Goal: Task Accomplishment & Management: Use online tool/utility

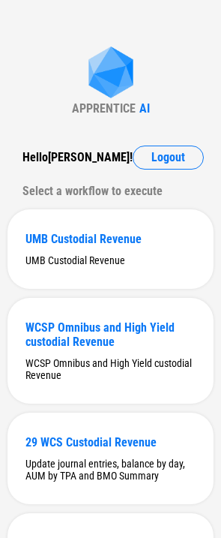
click at [173, 59] on div "APPRENTICE AI Hello [PERSON_NAME] ! Logout Select a workflow to execute UMB Cus…" at bounding box center [110, 545] width 221 height 1091
click at [166, 158] on span "Logout" at bounding box center [169, 158] width 34 height 12
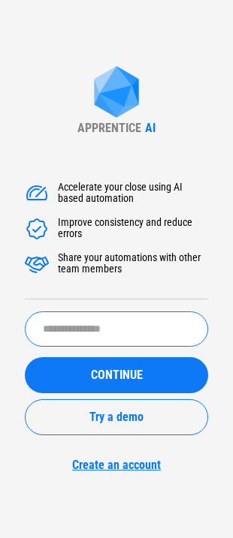
click at [122, 314] on input "text" at bounding box center [116, 328] width 183 height 35
click at [140, 282] on div "Accelerate your close using AI based automation Improve consistency and reduce …" at bounding box center [116, 241] width 183 height 118
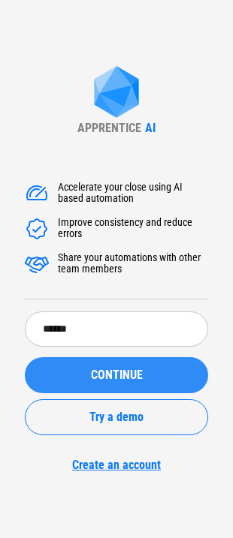
click at [137, 371] on span "CONTINUE" at bounding box center [117, 375] width 52 height 12
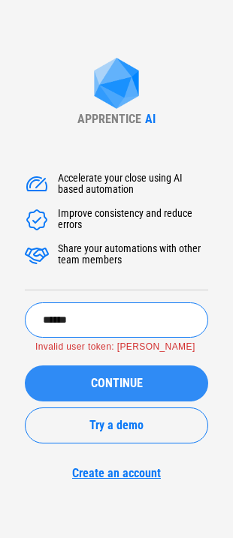
drag, startPoint x: 112, startPoint y: 312, endPoint x: -84, endPoint y: 310, distance: 195.8
click at [0, 310] on html "APPRENTICE AI Accelerate your close using AI based automation Improve consisten…" at bounding box center [116, 269] width 233 height 538
type input "*****"
click at [25, 365] on button "CONTINUE" at bounding box center [116, 383] width 183 height 36
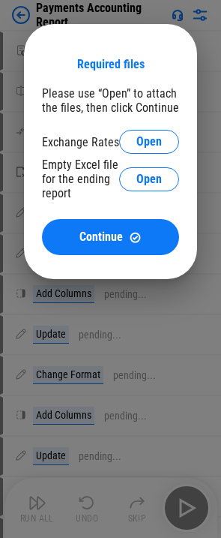
click at [156, 304] on div at bounding box center [110, 269] width 221 height 538
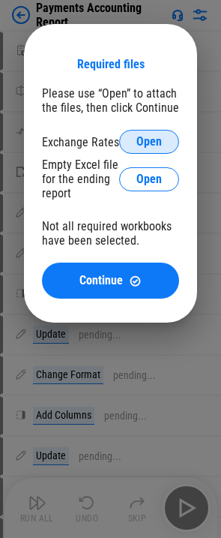
click at [163, 140] on button "Open" at bounding box center [149, 142] width 60 height 24
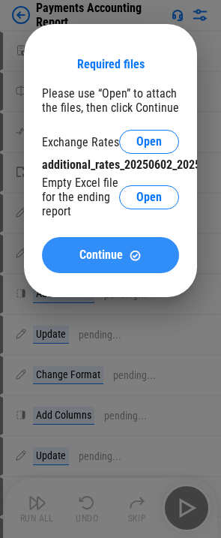
click at [132, 263] on button "Continue" at bounding box center [110, 255] width 137 height 36
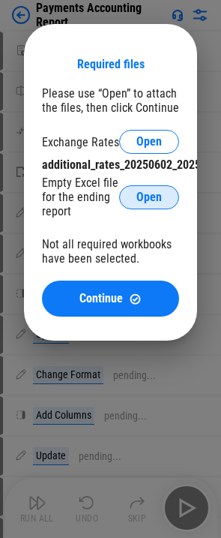
click at [149, 202] on span "Open" at bounding box center [150, 197] width 26 height 12
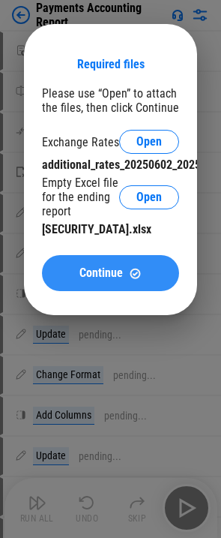
click at [81, 269] on span "Continue" at bounding box center [102, 273] width 44 height 12
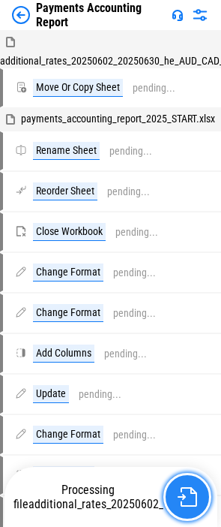
click at [195, 489] on img "button" at bounding box center [188, 497] width 20 height 20
click at [180, 494] on img "button" at bounding box center [188, 497] width 20 height 20
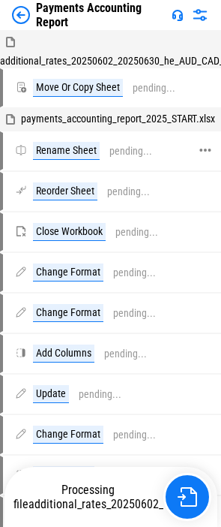
click at [89, 134] on div "Rename Sheet pending..." at bounding box center [110, 150] width 221 height 39
click at [23, 8] on img at bounding box center [21, 15] width 18 height 18
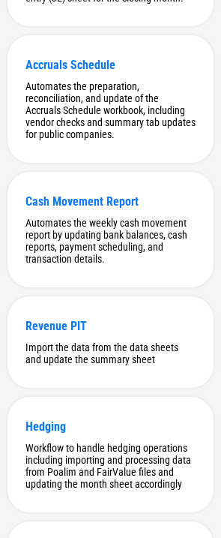
scroll to position [1974, 0]
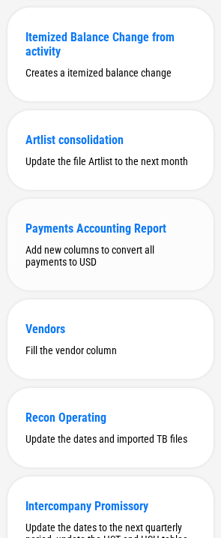
click at [131, 236] on div "Payments Accounting Report" at bounding box center [111, 228] width 170 height 14
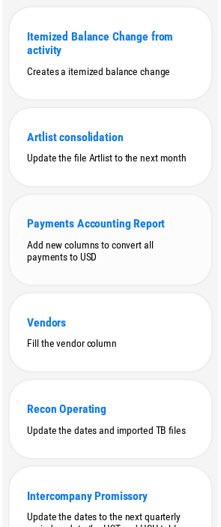
scroll to position [0, 0]
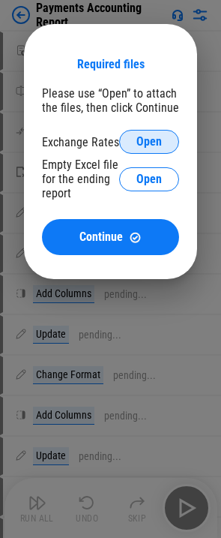
click at [137, 141] on span "Open" at bounding box center [150, 142] width 26 height 12
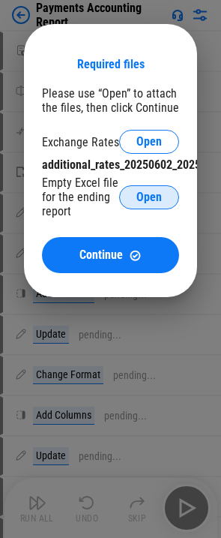
click at [144, 193] on span "Open" at bounding box center [150, 197] width 26 height 12
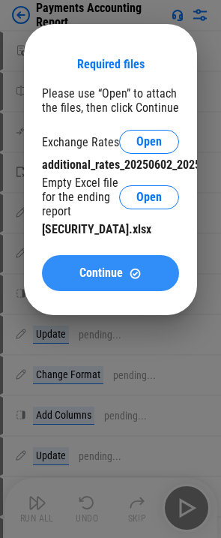
click at [112, 277] on span "Continue" at bounding box center [102, 273] width 44 height 12
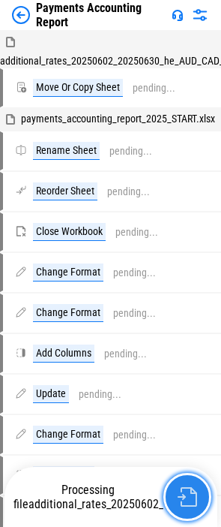
click at [187, 476] on button "button" at bounding box center [188, 497] width 48 height 48
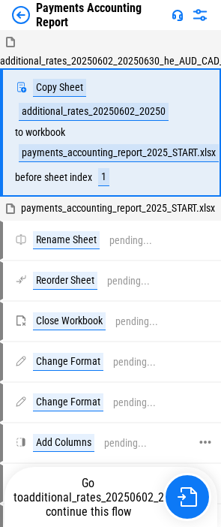
click at [218, 461] on div at bounding box center [212, 443] width 15 height 36
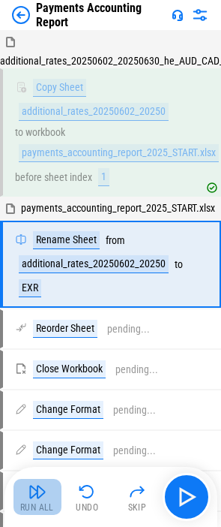
click at [32, 495] on img "button" at bounding box center [38, 491] width 18 height 18
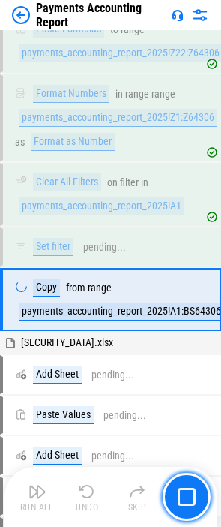
scroll to position [5864, 0]
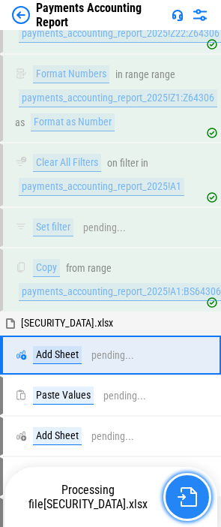
click at [187, 501] on img "button" at bounding box center [188, 497] width 20 height 20
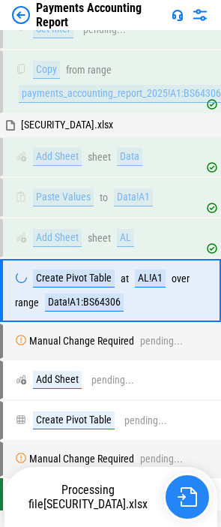
scroll to position [6073, 0]
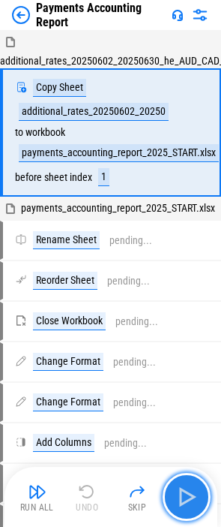
click at [190, 495] on img "button" at bounding box center [187, 497] width 24 height 24
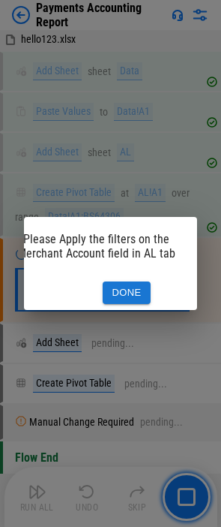
scroll to position [0, 52]
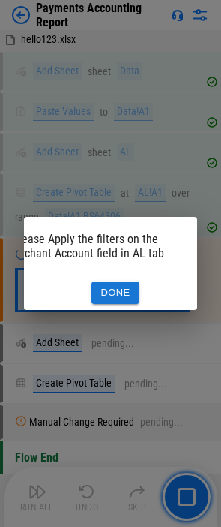
click at [116, 286] on button "Done" at bounding box center [116, 292] width 48 height 23
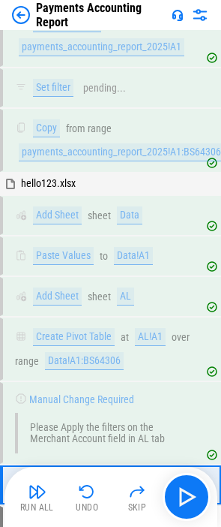
scroll to position [5998, 0]
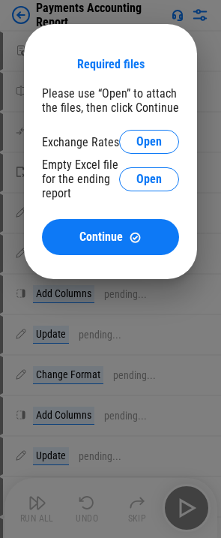
click at [164, 373] on div at bounding box center [110, 269] width 221 height 538
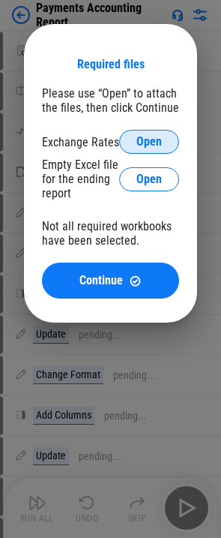
click at [140, 137] on span "Open" at bounding box center [150, 142] width 26 height 12
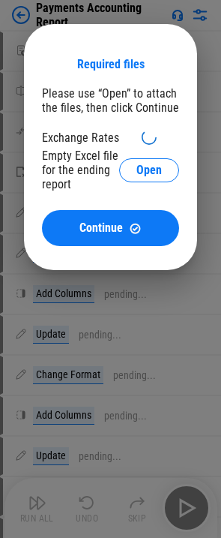
click at [101, 152] on div "Empty Excel file for the ending report" at bounding box center [80, 170] width 77 height 43
click at [187, 516] on div at bounding box center [110, 269] width 221 height 538
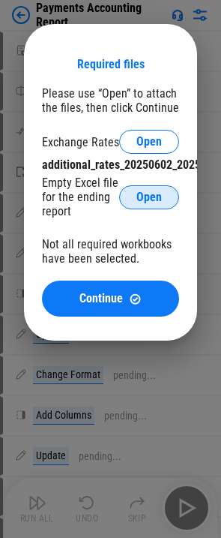
click at [143, 197] on span "Open" at bounding box center [150, 197] width 26 height 12
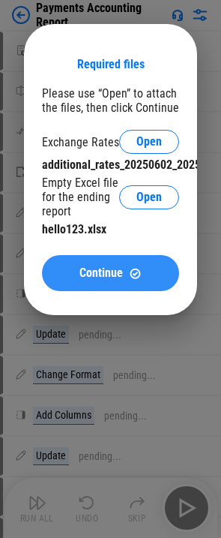
click at [151, 281] on button "Continue" at bounding box center [110, 273] width 137 height 36
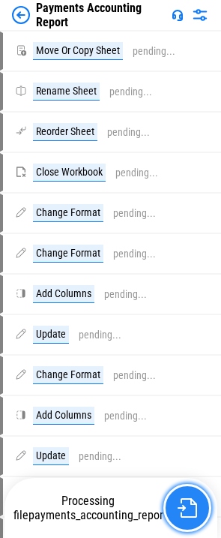
click at [197, 511] on button "button" at bounding box center [188, 508] width 48 height 48
click at [186, 503] on img "button" at bounding box center [188, 508] width 20 height 20
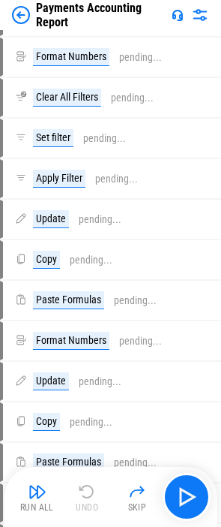
scroll to position [2850, 0]
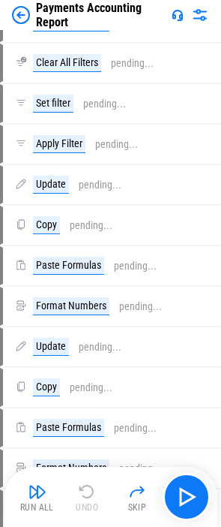
click at [197, 8] on img at bounding box center [200, 15] width 18 height 18
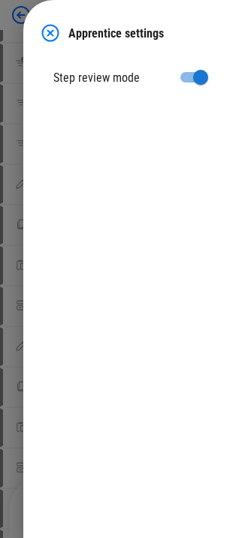
click at [49, 39] on img at bounding box center [50, 33] width 18 height 18
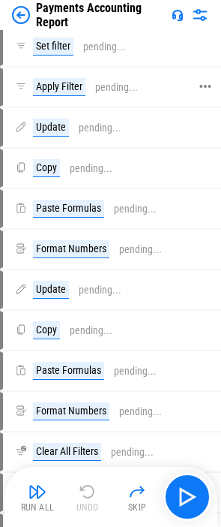
scroll to position [3000, 0]
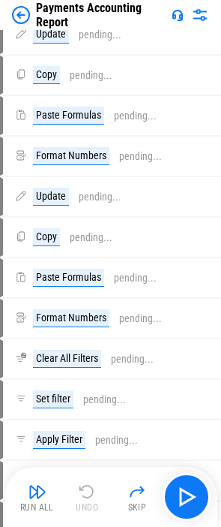
click at [200, 11] on img at bounding box center [200, 15] width 18 height 18
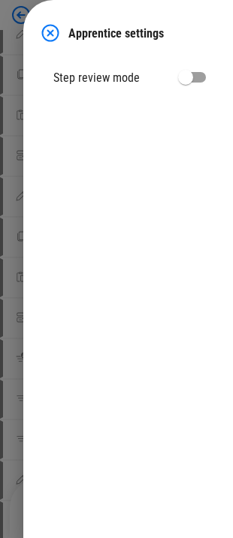
click at [56, 32] on img at bounding box center [50, 33] width 18 height 18
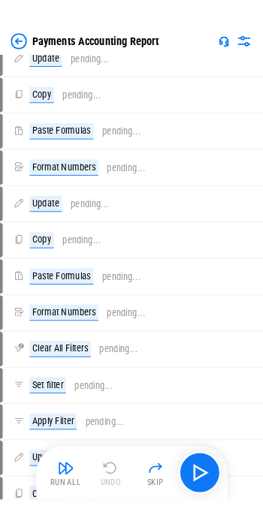
scroll to position [2983, 0]
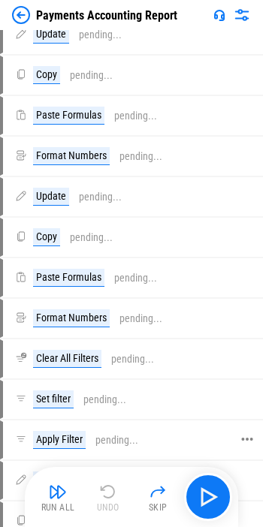
click at [232, 434] on icon at bounding box center [247, 439] width 14 height 14
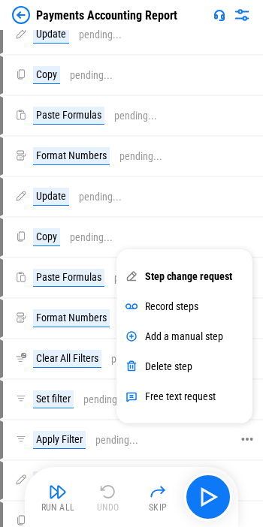
click at [232, 434] on icon at bounding box center [247, 439] width 14 height 14
click at [95, 512] on div "Run All Undo Skip" at bounding box center [133, 497] width 198 height 48
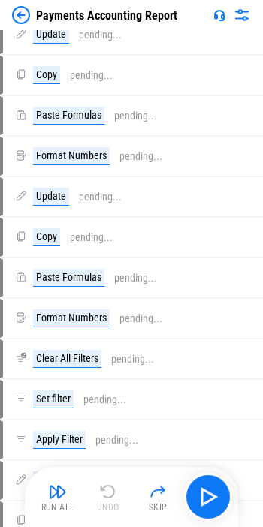
drag, startPoint x: 84, startPoint y: 520, endPoint x: 72, endPoint y: 521, distance: 12.1
click at [72, 521] on div "Run All Undo Skip" at bounding box center [131, 497] width 213 height 60
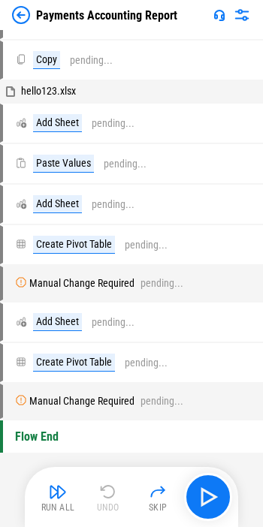
scroll to position [3811, 0]
